Goal: Task Accomplishment & Management: Manage account settings

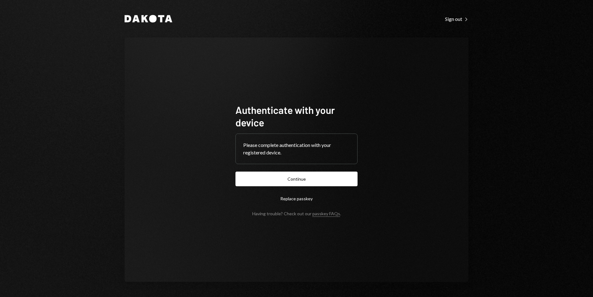
click at [289, 186] on form "Authenticate with your device Please complete authentication with your register…" at bounding box center [297, 159] width 122 height 113
click at [288, 184] on button "Continue" at bounding box center [297, 178] width 122 height 15
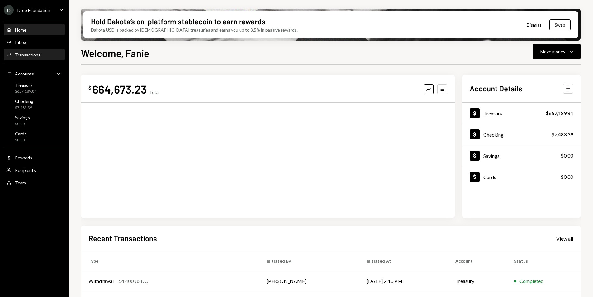
click at [32, 56] on div "Transactions" at bounding box center [28, 54] width 26 height 5
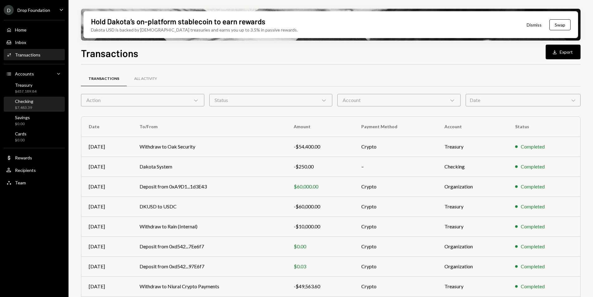
click at [39, 106] on div "Checking $7,483.39" at bounding box center [34, 104] width 56 height 12
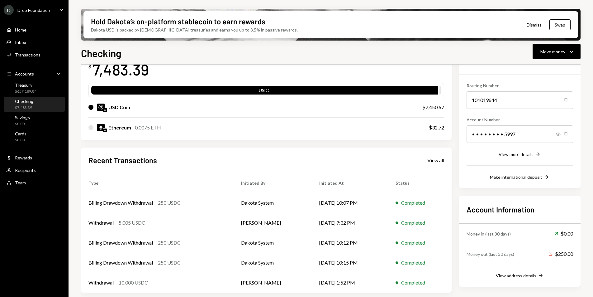
scroll to position [48, 0]
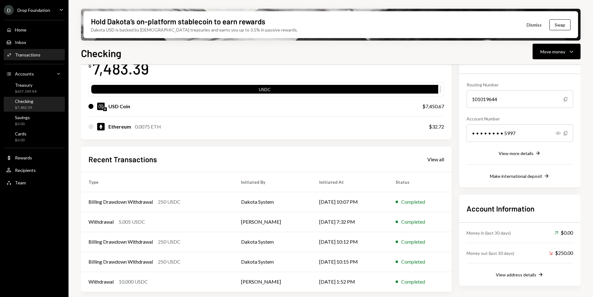
click at [27, 54] on div "Transactions" at bounding box center [28, 54] width 26 height 5
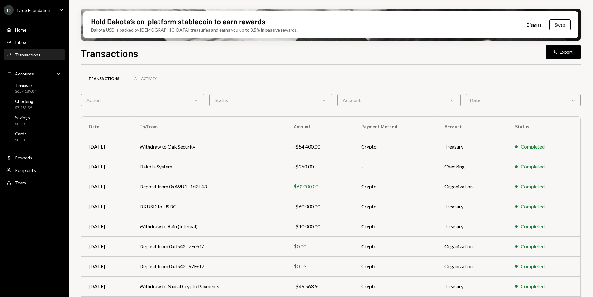
click at [516, 106] on div "Transactions All Activity Action Chevron Down Status Chevron Down Account Chevr…" at bounding box center [331, 218] width 500 height 288
click at [513, 104] on div "Date Chevron Down" at bounding box center [523, 100] width 115 height 12
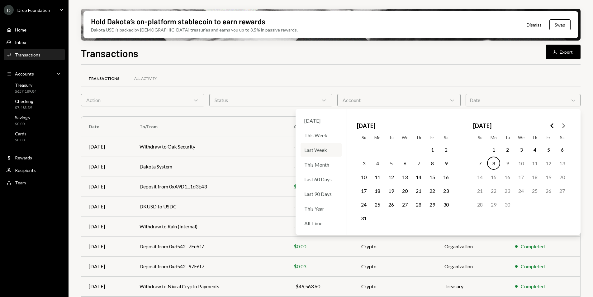
click at [320, 147] on div "Last Week" at bounding box center [321, 149] width 41 height 13
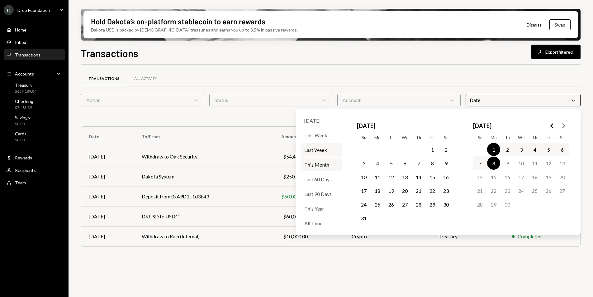
click at [390, 65] on div "Transactions All Activity Action Chevron Down Status Chevron Down Account Chevr…" at bounding box center [331, 162] width 500 height 194
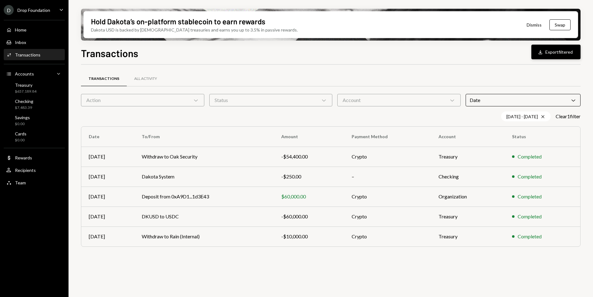
click at [549, 55] on button "Download Export filtered" at bounding box center [556, 52] width 49 height 15
click at [43, 12] on div "Drop Foundation" at bounding box center [33, 9] width 33 height 5
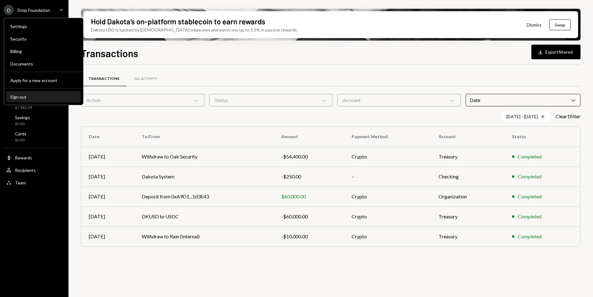
click at [26, 101] on button "Sign out" at bounding box center [44, 96] width 74 height 11
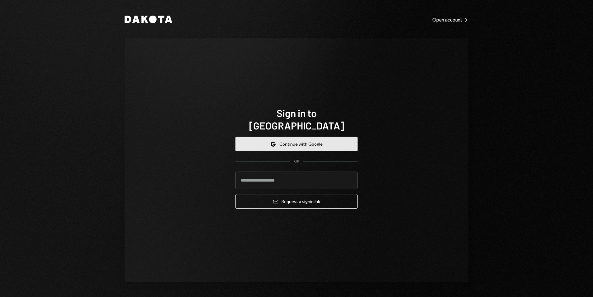
click at [286, 137] on button "Google Continue with Google" at bounding box center [297, 144] width 122 height 15
